Goal: Navigation & Orientation: Find specific page/section

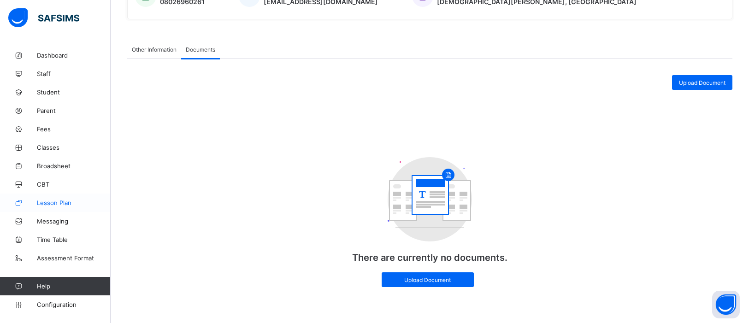
scroll to position [289, 0]
click at [36, 197] on link "Lesson Plan" at bounding box center [55, 203] width 111 height 18
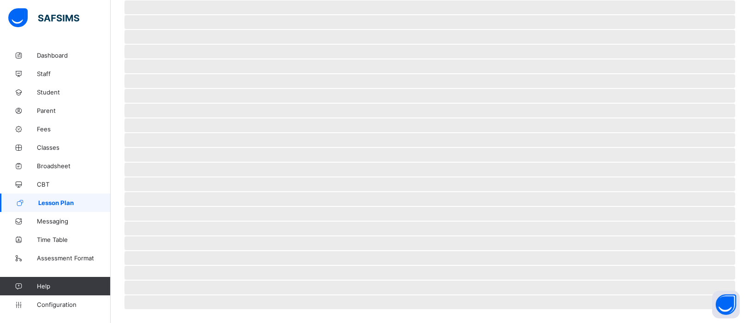
scroll to position [170, 0]
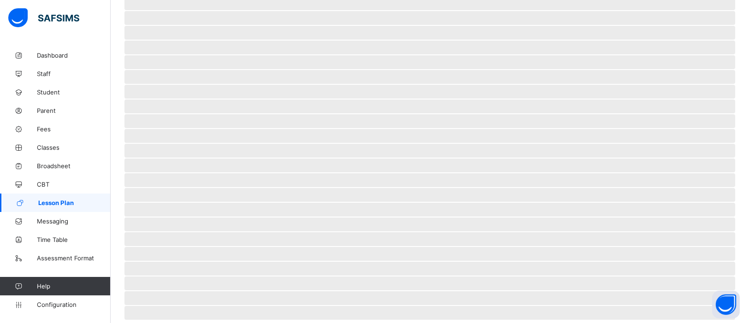
click at [36, 197] on link "Lesson Plan" at bounding box center [55, 203] width 111 height 18
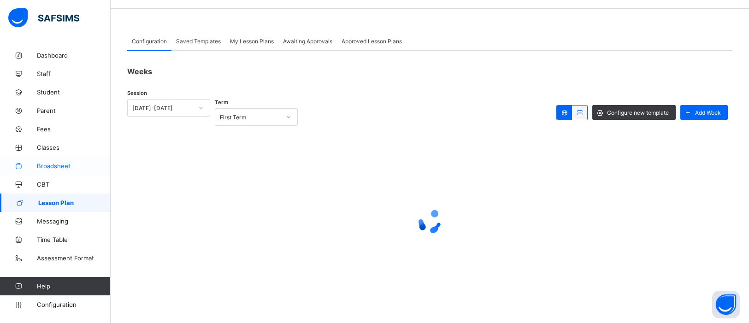
scroll to position [27, 0]
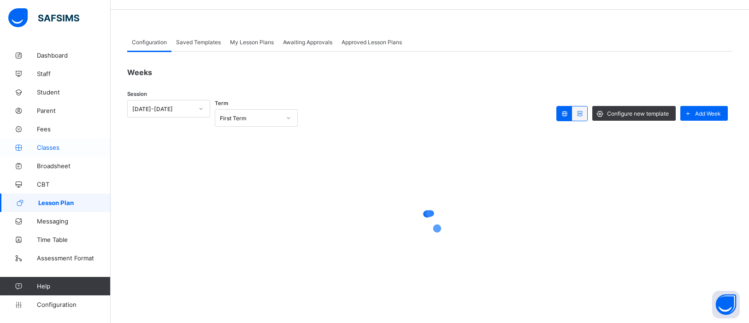
click at [48, 145] on span "Classes" at bounding box center [74, 147] width 74 height 7
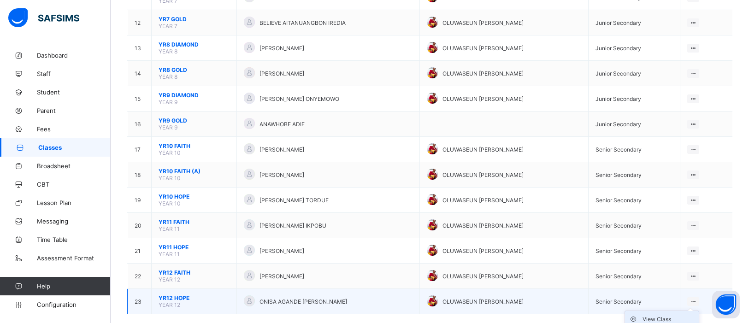
scroll to position [384, 0]
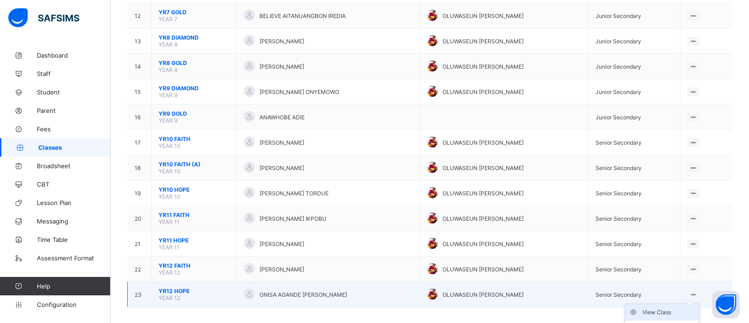
click at [664, 308] on div "View Class" at bounding box center [668, 312] width 53 height 9
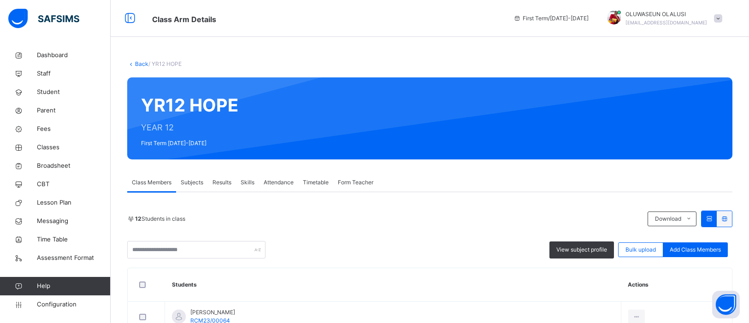
click at [284, 184] on span "Attendance" at bounding box center [279, 182] width 30 height 8
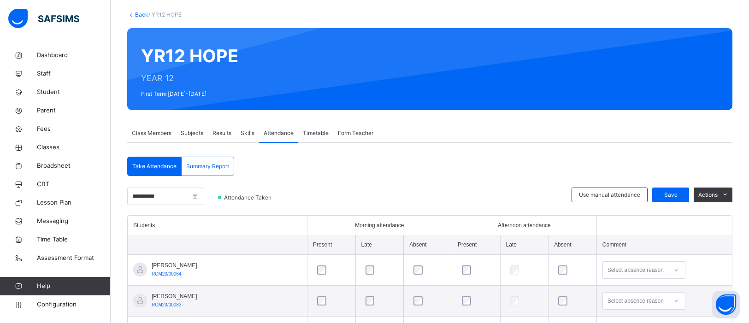
scroll to position [48, 0]
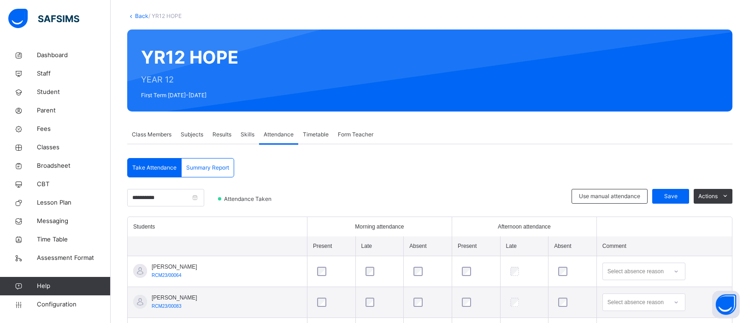
click at [205, 162] on div "Summary Report" at bounding box center [208, 167] width 52 height 18
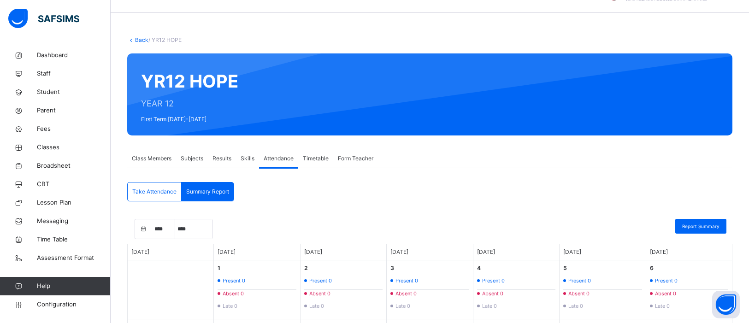
scroll to position [0, 0]
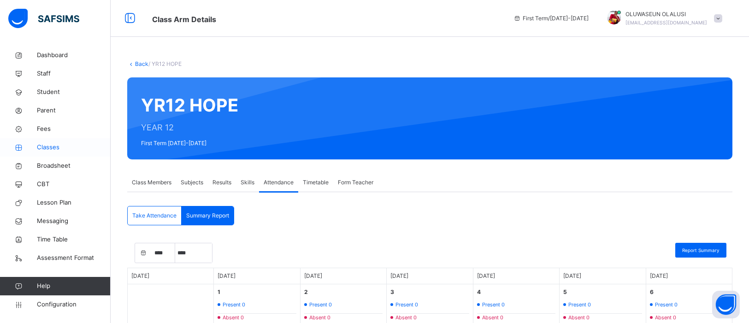
click at [55, 147] on span "Classes" at bounding box center [74, 147] width 74 height 9
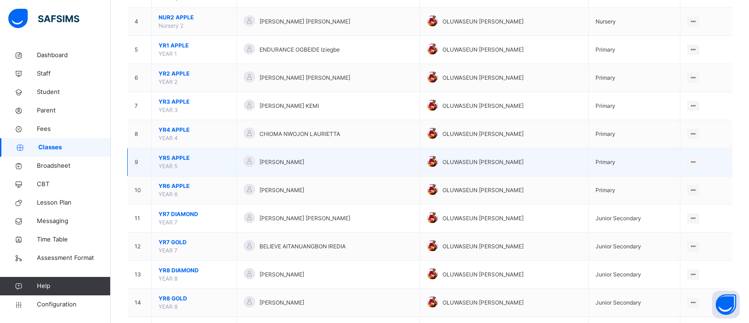
scroll to position [193, 0]
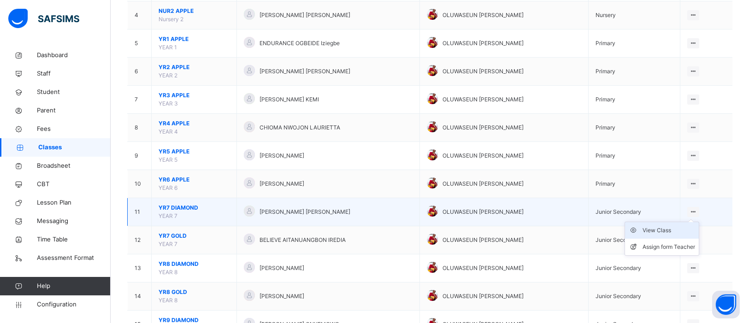
click at [677, 230] on div "View Class" at bounding box center [668, 230] width 53 height 9
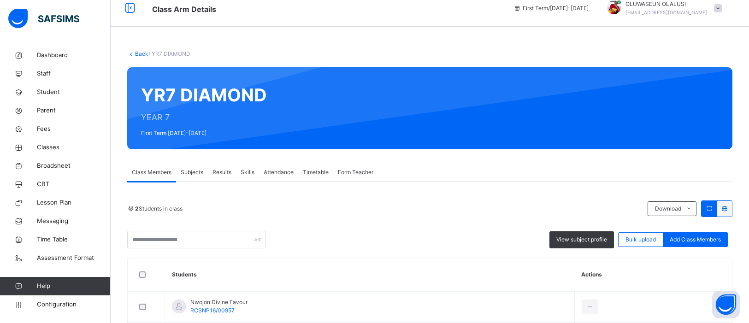
scroll to position [91, 0]
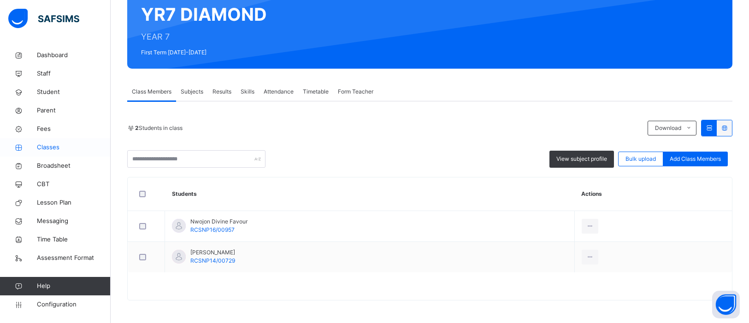
click at [50, 147] on span "Classes" at bounding box center [74, 147] width 74 height 9
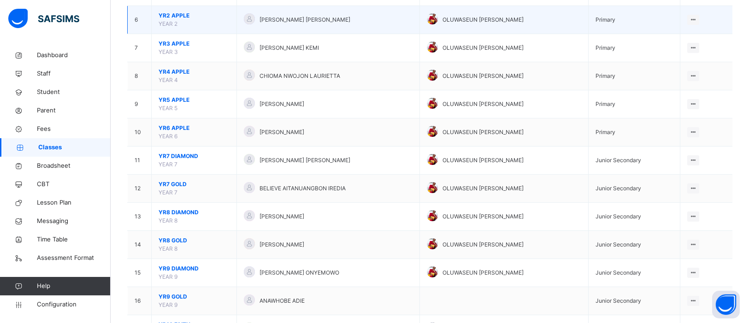
scroll to position [255, 0]
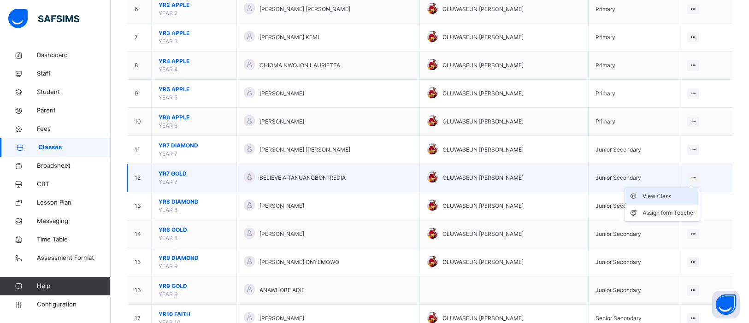
click at [679, 200] on div "View Class" at bounding box center [668, 196] width 53 height 9
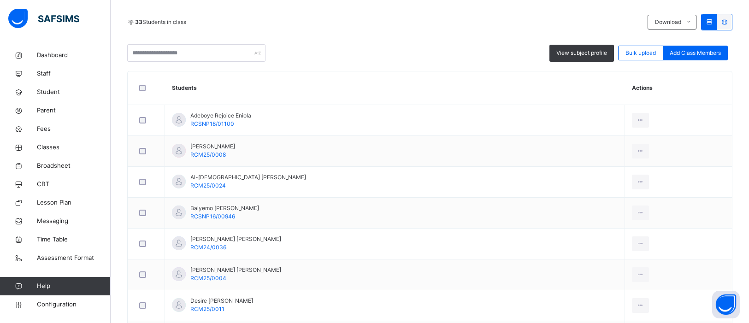
scroll to position [1050, 0]
